Goal: Task Accomplishment & Management: Manage account settings

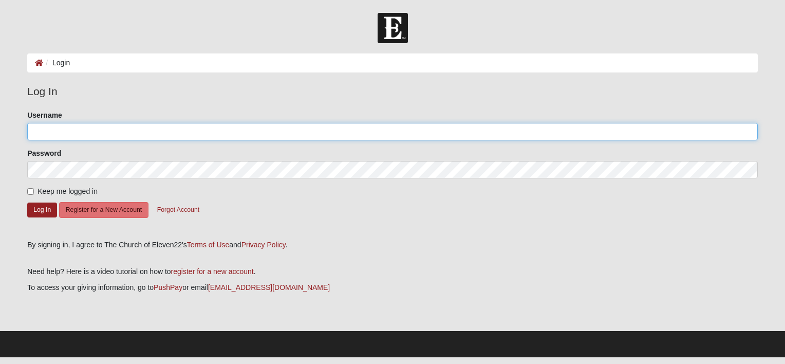
click at [230, 135] on input "Username" at bounding box center [392, 131] width 731 height 17
type input "[EMAIL_ADDRESS][DOMAIN_NAME]"
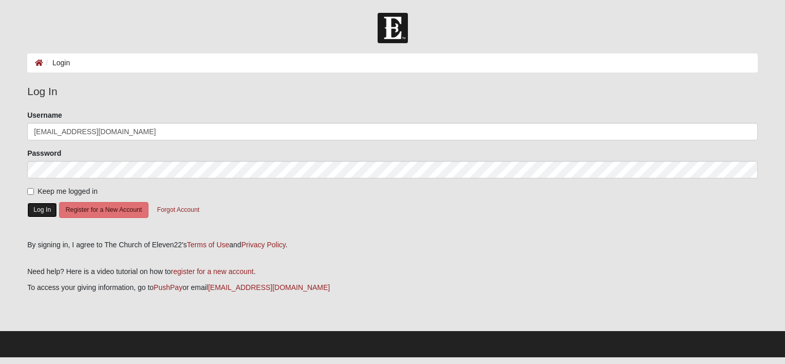
click at [42, 206] on button "Log In" at bounding box center [42, 209] width 30 height 15
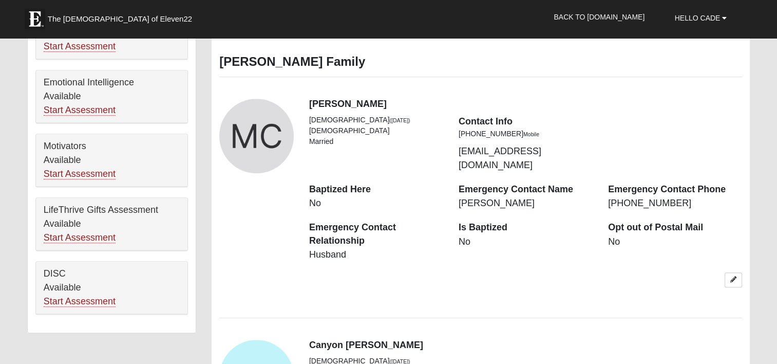
scroll to position [565, 0]
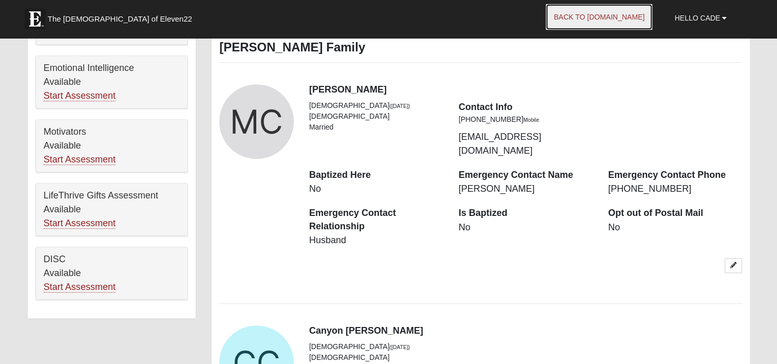
click at [626, 14] on link "Back to [DOMAIN_NAME]" at bounding box center [599, 17] width 106 height 26
